Goal: Transaction & Acquisition: Purchase product/service

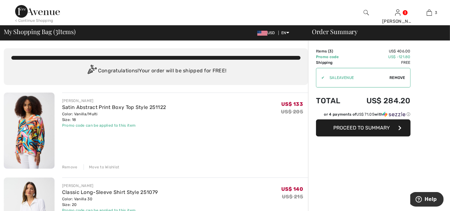
click at [359, 133] on button "Proceed to Summary" at bounding box center [363, 127] width 95 height 17
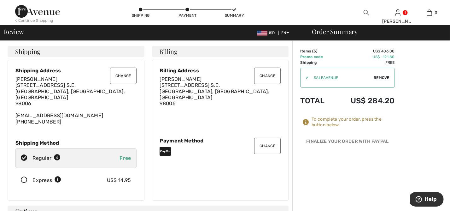
click at [128, 75] on button "Change" at bounding box center [123, 76] width 27 height 16
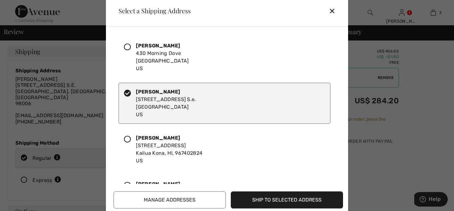
click at [128, 48] on icon at bounding box center [127, 47] width 7 height 7
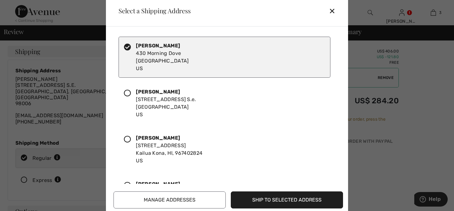
click at [285, 202] on button "Ship to Selected Address" at bounding box center [287, 199] width 112 height 17
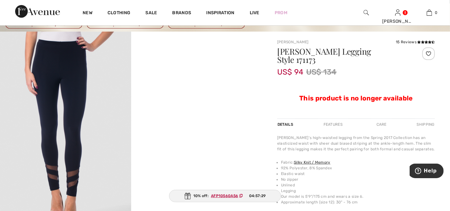
scroll to position [51, 0]
